Goal: Task Accomplishment & Management: Use online tool/utility

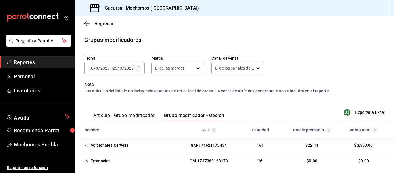
scroll to position [64, 0]
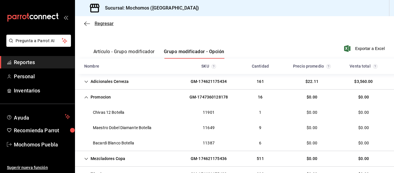
click at [87, 24] on icon "button" at bounding box center [87, 23] width 6 height 0
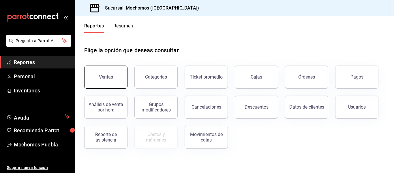
click at [95, 84] on button "Ventas" at bounding box center [105, 76] width 43 height 23
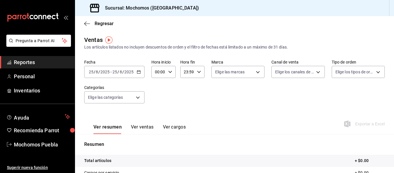
click at [142, 72] on div "[DATE] [DATE] - [DATE] [DATE]" at bounding box center [114, 72] width 60 height 12
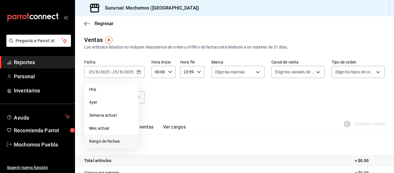
click at [99, 143] on span "Rango de fechas" at bounding box center [111, 141] width 45 height 6
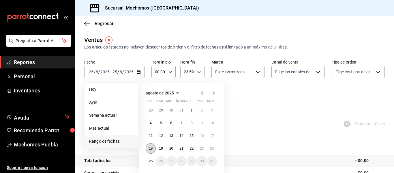
click at [149, 152] on button "18" at bounding box center [151, 148] width 10 height 10
click at [150, 162] on abbr "25" at bounding box center [151, 161] width 4 height 4
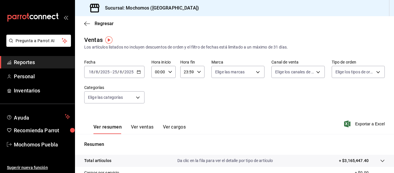
click at [167, 69] on div "00:00 Hora inicio" at bounding box center [163, 72] width 24 height 12
click at [156, 115] on span "05" at bounding box center [157, 116] width 3 height 5
type input "05:00"
click at [361, 124] on div at bounding box center [197, 86] width 394 height 173
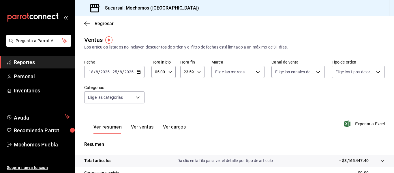
click at [361, 124] on span "Exportar a Excel" at bounding box center [364, 123] width 39 height 7
click at [140, 73] on \(Stroke\) "button" at bounding box center [138, 71] width 3 height 3
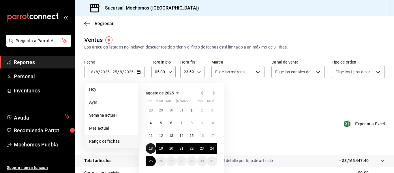
click at [153, 150] on button "18" at bounding box center [151, 148] width 10 height 10
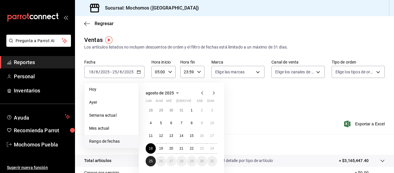
click at [151, 161] on abbr "25" at bounding box center [151, 161] width 4 height 4
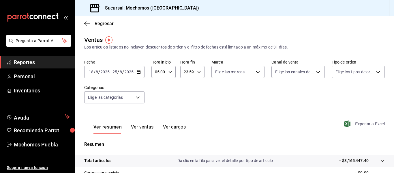
click at [363, 124] on span "Exportar a Excel" at bounding box center [364, 123] width 39 height 7
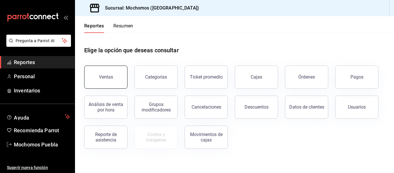
click at [104, 74] on button "Ventas" at bounding box center [105, 76] width 43 height 23
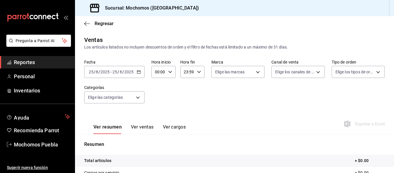
click at [141, 73] on div "[DATE] [DATE] - [DATE] [DATE]" at bounding box center [114, 72] width 60 height 12
click at [138, 71] on icon "button" at bounding box center [139, 72] width 4 height 4
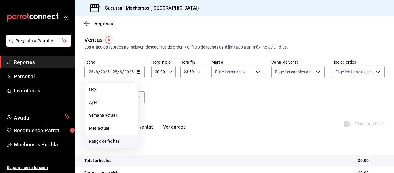
click at [97, 140] on span "Rango de fechas" at bounding box center [111, 141] width 45 height 6
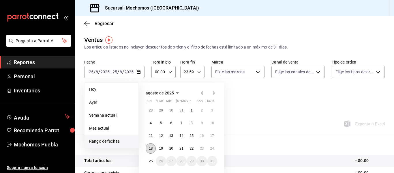
click at [150, 146] on abbr "18" at bounding box center [151, 148] width 4 height 4
click at [150, 165] on button "25" at bounding box center [151, 161] width 10 height 10
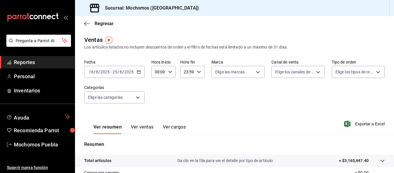
click at [166, 72] on div "00:00 Hora inicio" at bounding box center [163, 72] width 24 height 12
click at [156, 108] on span "05" at bounding box center [157, 108] width 3 height 5
type input "05:00"
click at [363, 125] on div at bounding box center [197, 86] width 394 height 173
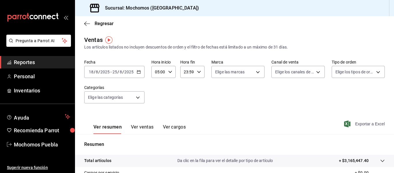
click at [361, 124] on span "Exportar a Excel" at bounding box center [364, 123] width 39 height 7
